Goal: Task Accomplishment & Management: Understand process/instructions

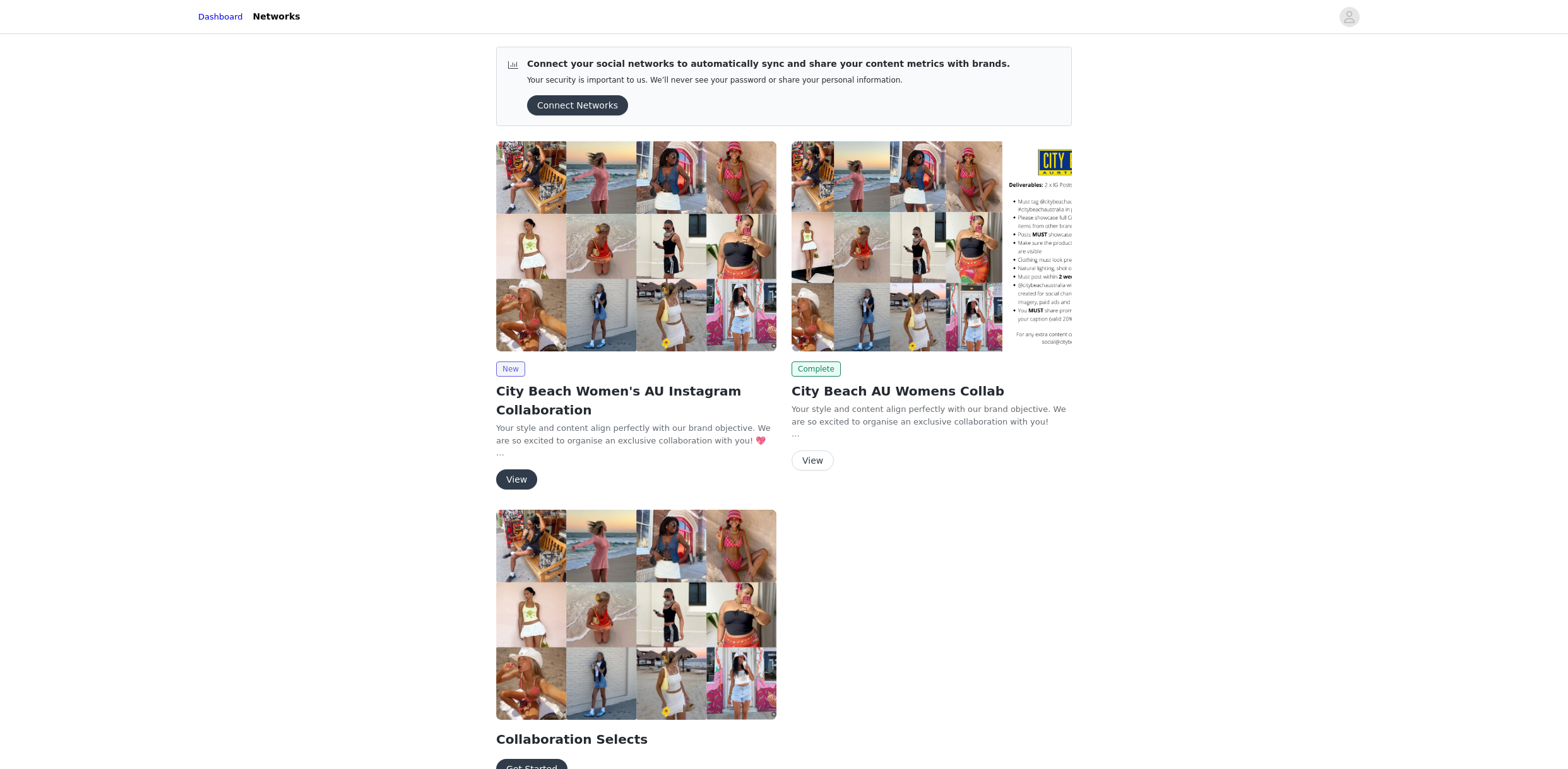
click at [519, 478] on button "View" at bounding box center [516, 479] width 41 height 20
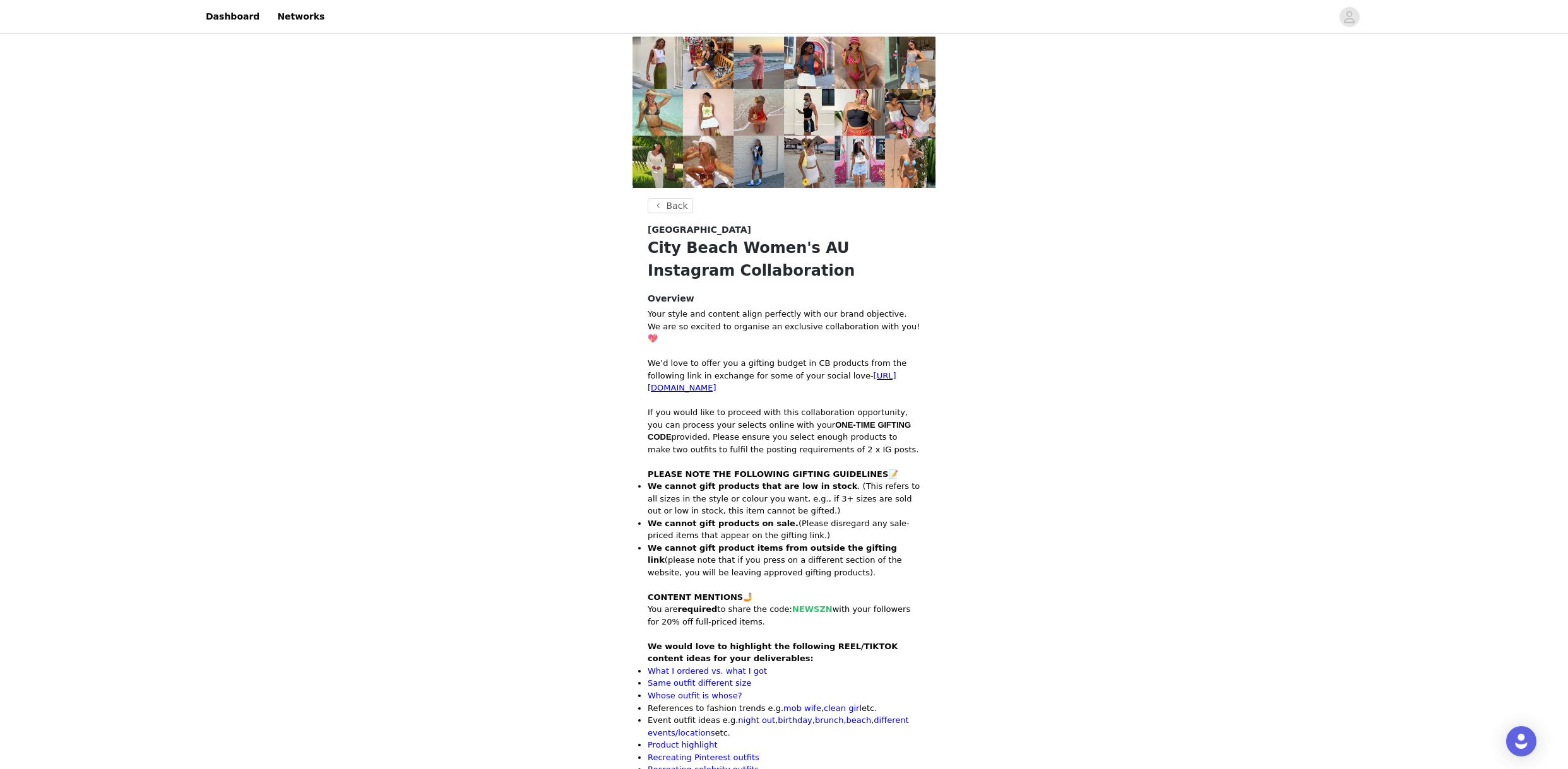
scroll to position [185, 0]
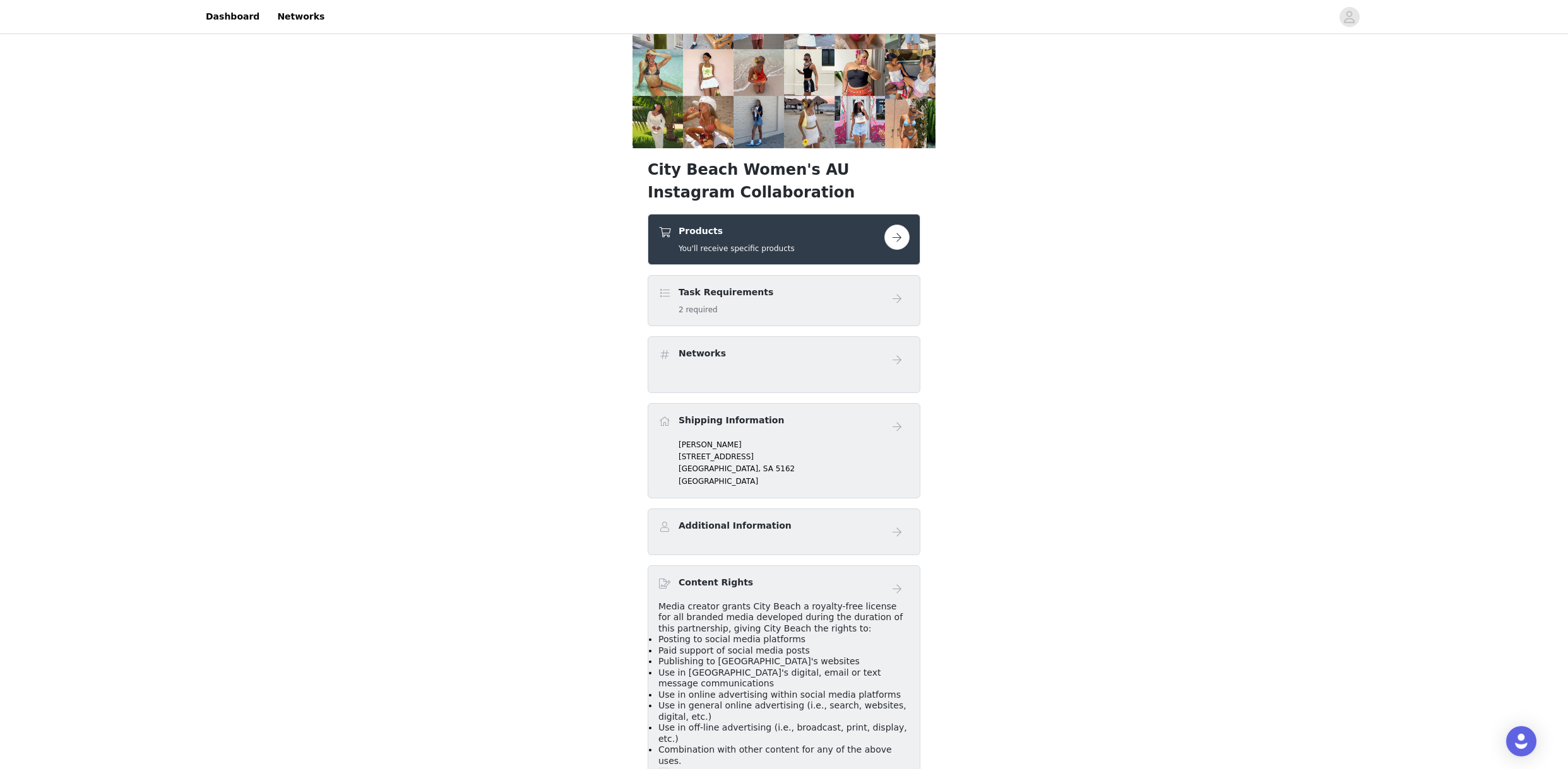
click at [823, 275] on div "Task Requirements 2 required" at bounding box center [784, 301] width 273 height 51
